Goal: Task Accomplishment & Management: Manage account settings

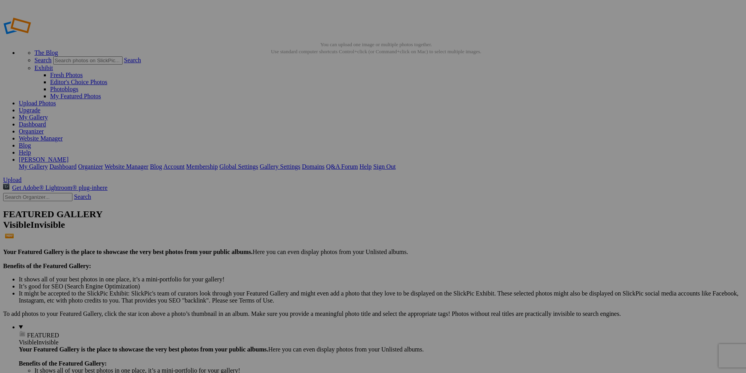
click at [56, 100] on link "Upload Photos" at bounding box center [37, 103] width 37 height 7
type input "Horus Heresy Collected Visions"
click at [303, 226] on span "Create" at bounding box center [295, 229] width 16 height 7
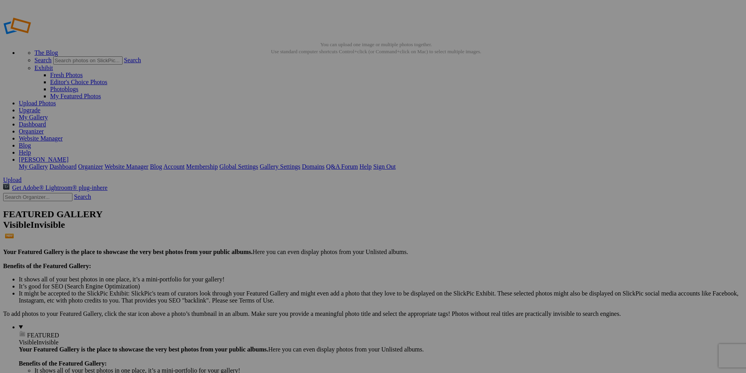
click at [48, 114] on link "My Gallery" at bounding box center [33, 117] width 29 height 7
